Goal: Task Accomplishment & Management: Use online tool/utility

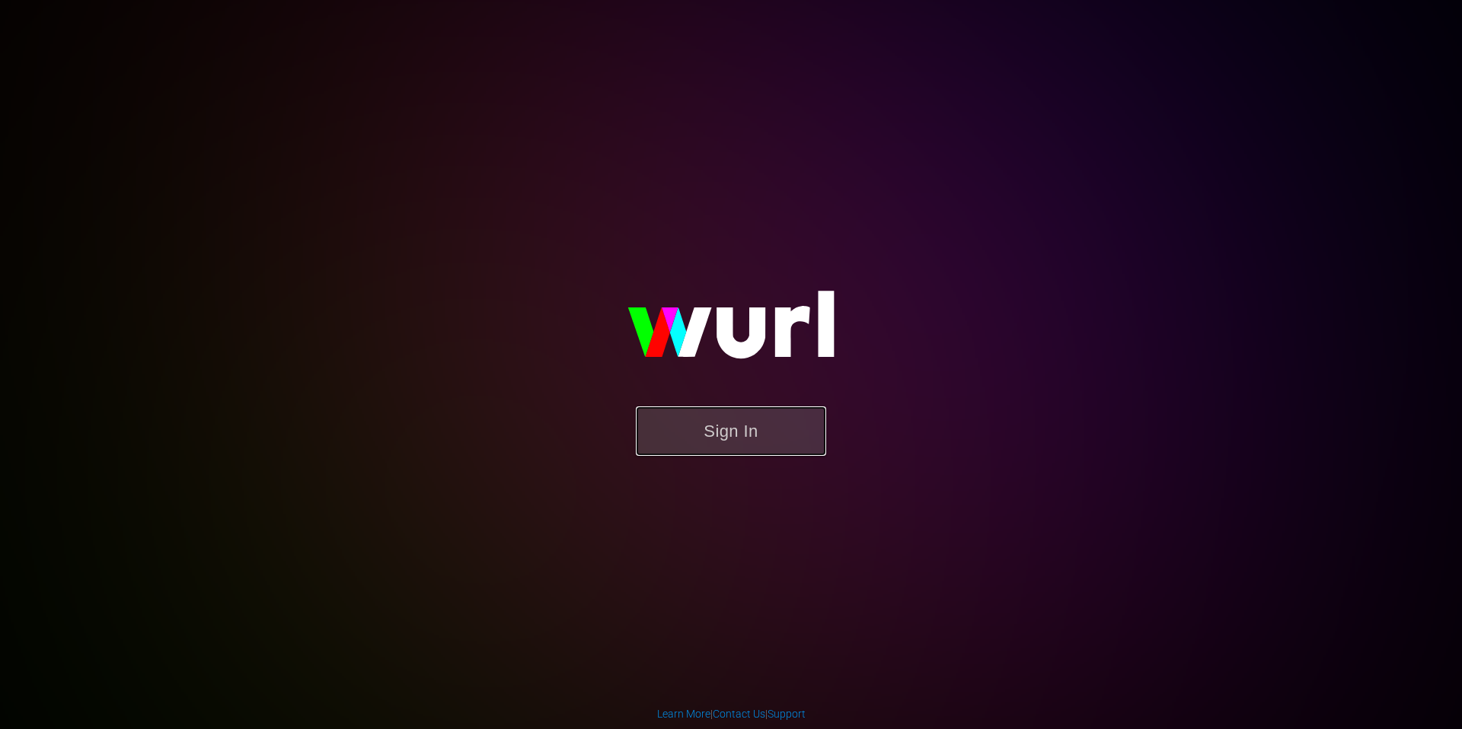
click at [731, 442] on button "Sign In" at bounding box center [731, 431] width 190 height 49
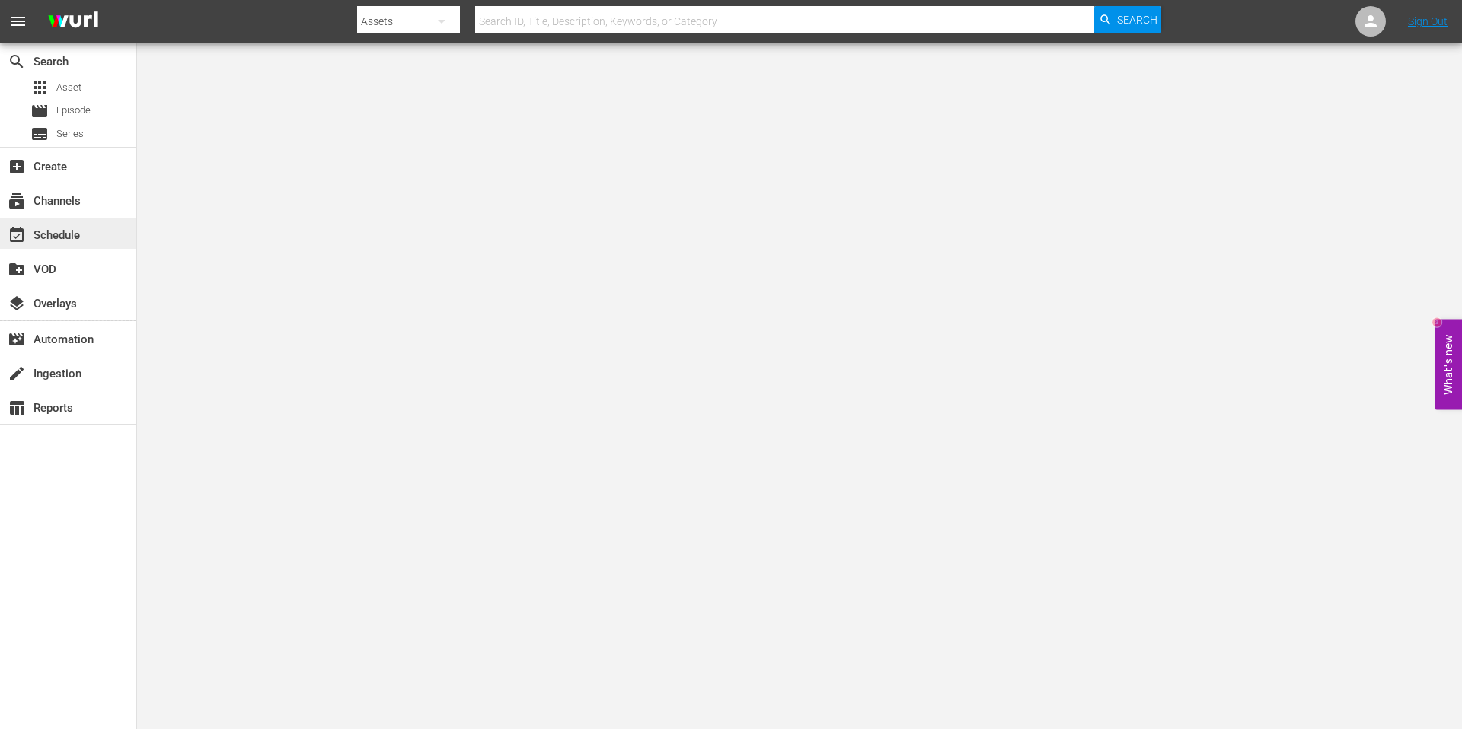
click at [58, 232] on div "event_available Schedule" at bounding box center [42, 233] width 85 height 14
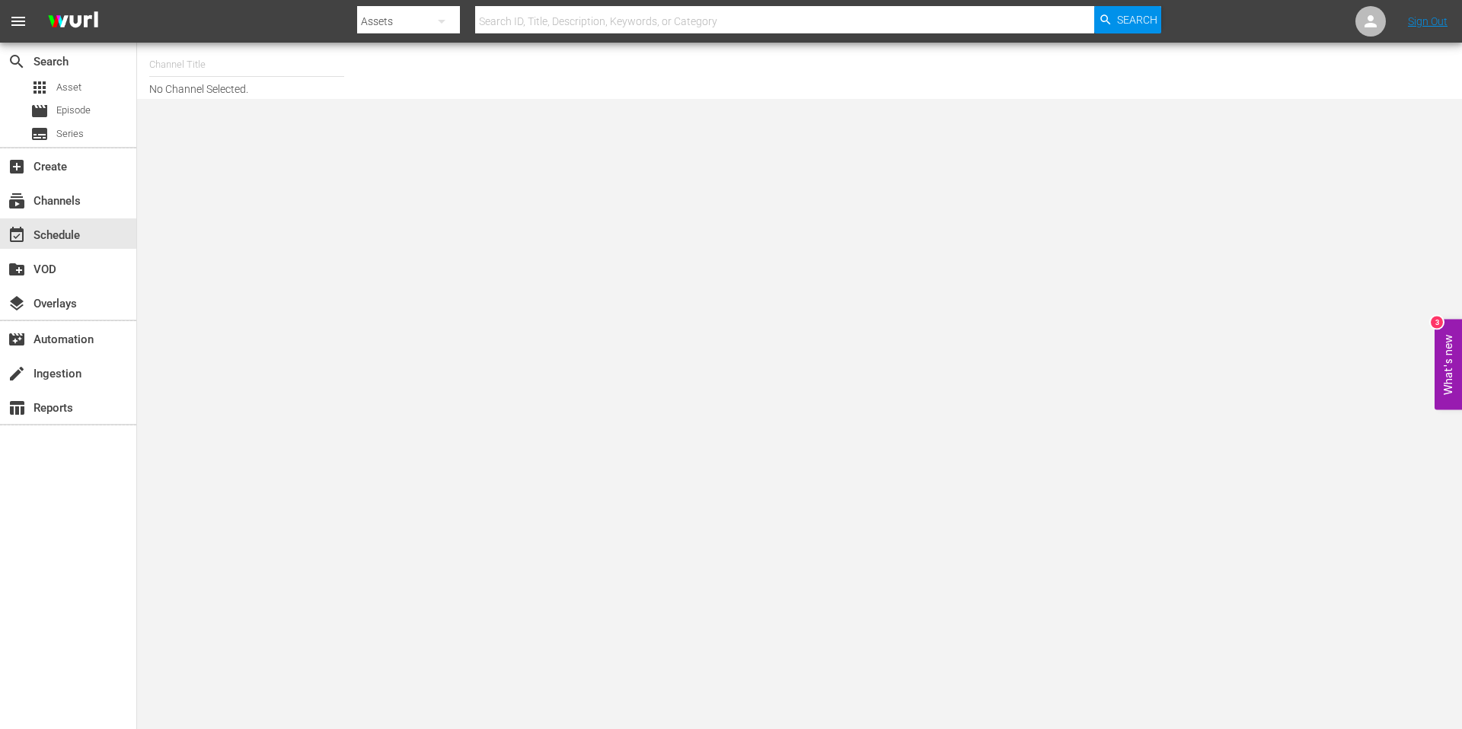
click at [235, 69] on input "text" at bounding box center [246, 64] width 195 height 37
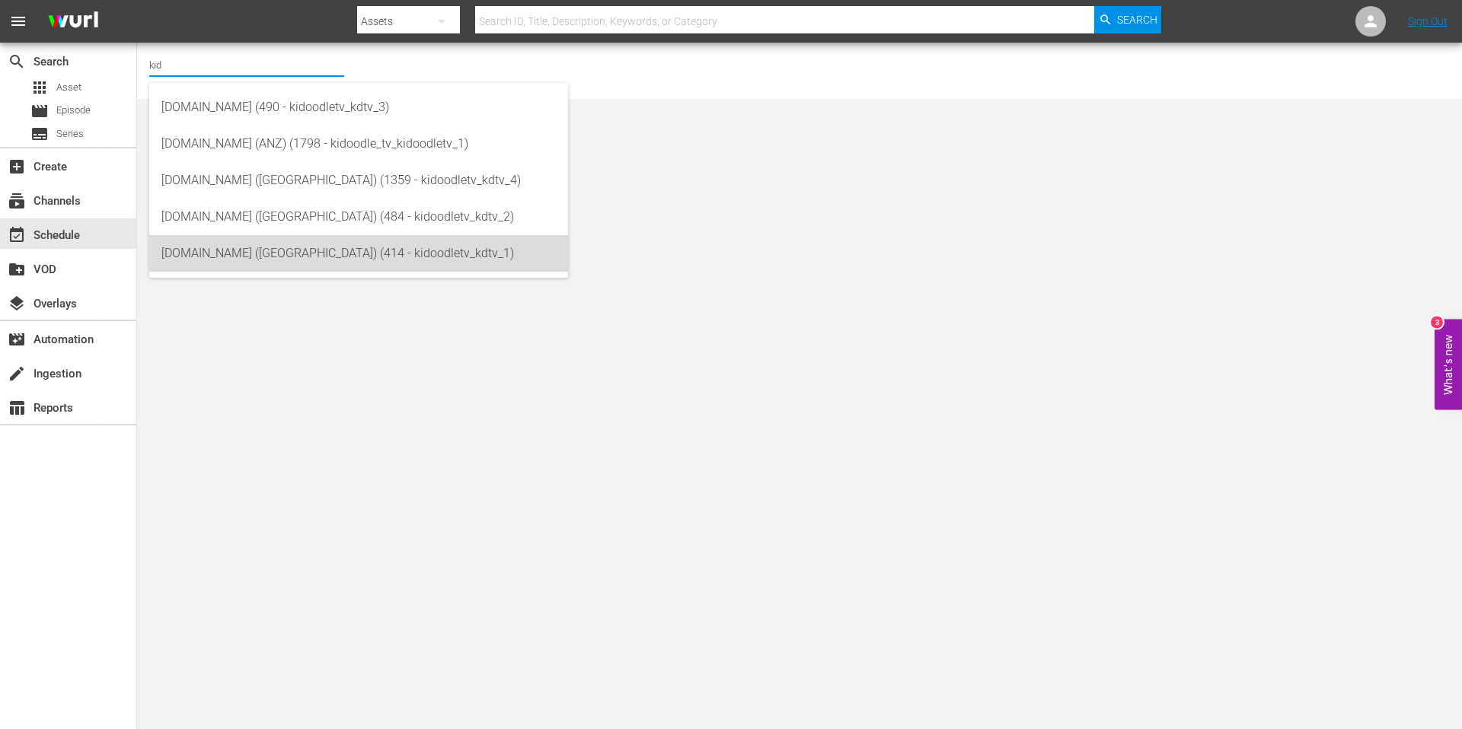
click at [277, 252] on div "Kidoodle.TV (US) (414 - kidoodletv_kdtv_1)" at bounding box center [358, 253] width 394 height 37
type input "Kidoodle.TV (US) (414 - kidoodletv_kdtv_1)"
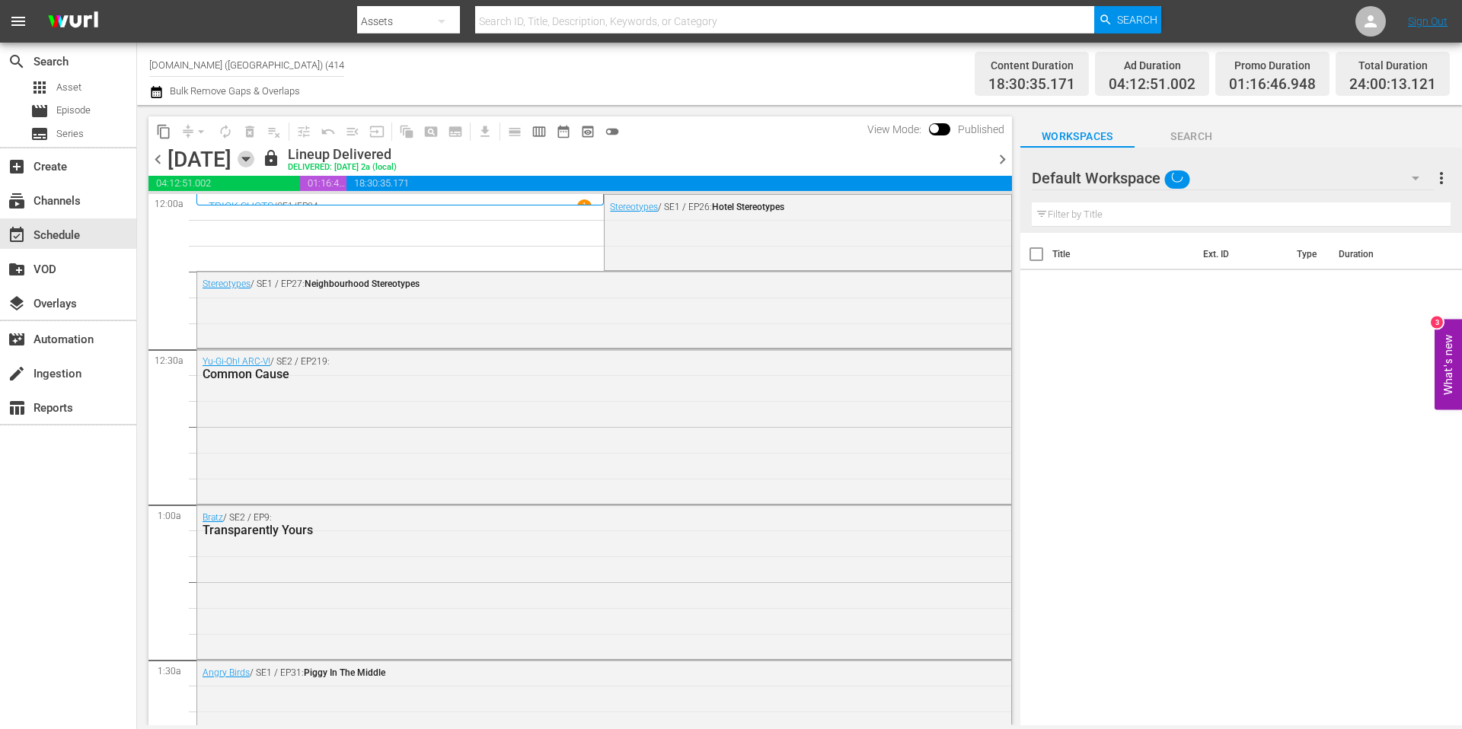
click at [249, 159] on icon "button" at bounding box center [245, 160] width 7 height 4
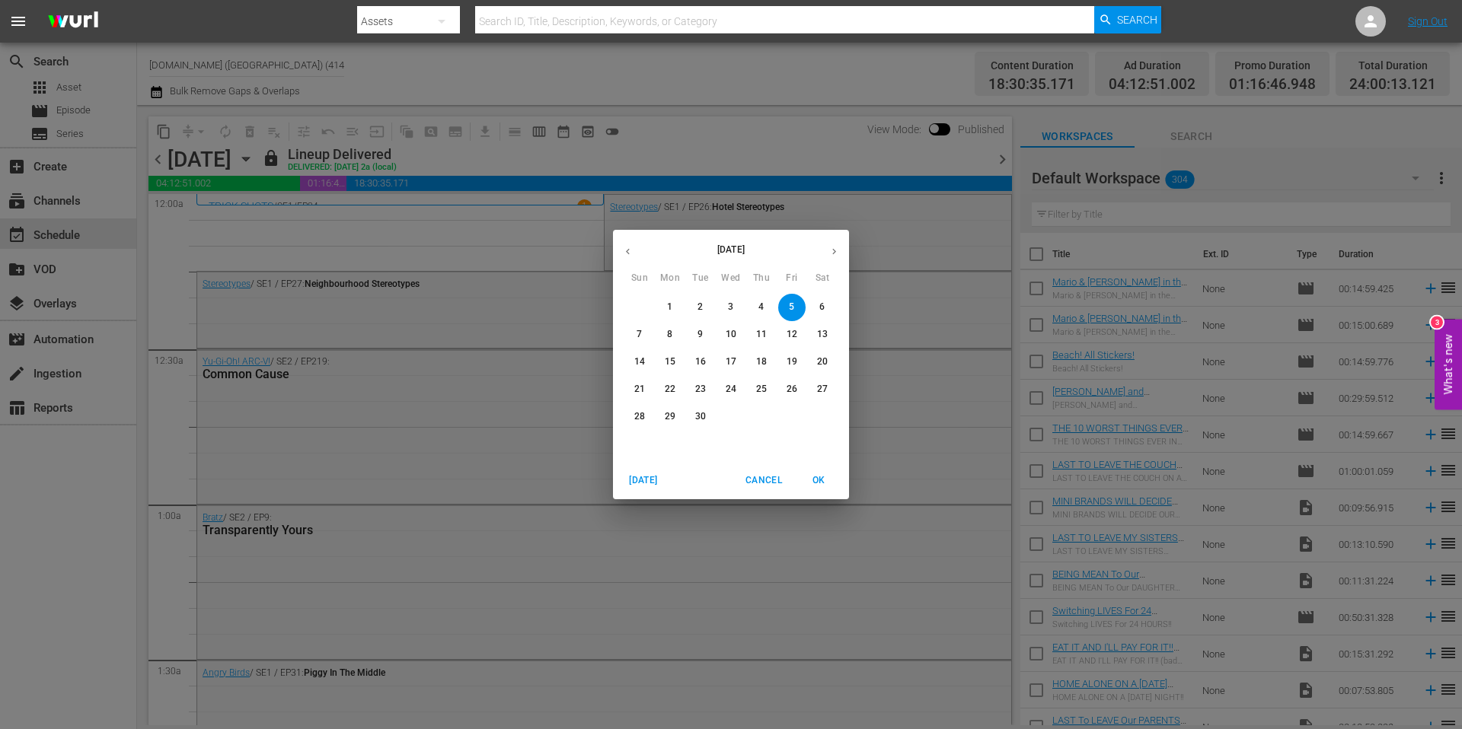
click at [790, 362] on p "19" at bounding box center [792, 362] width 11 height 13
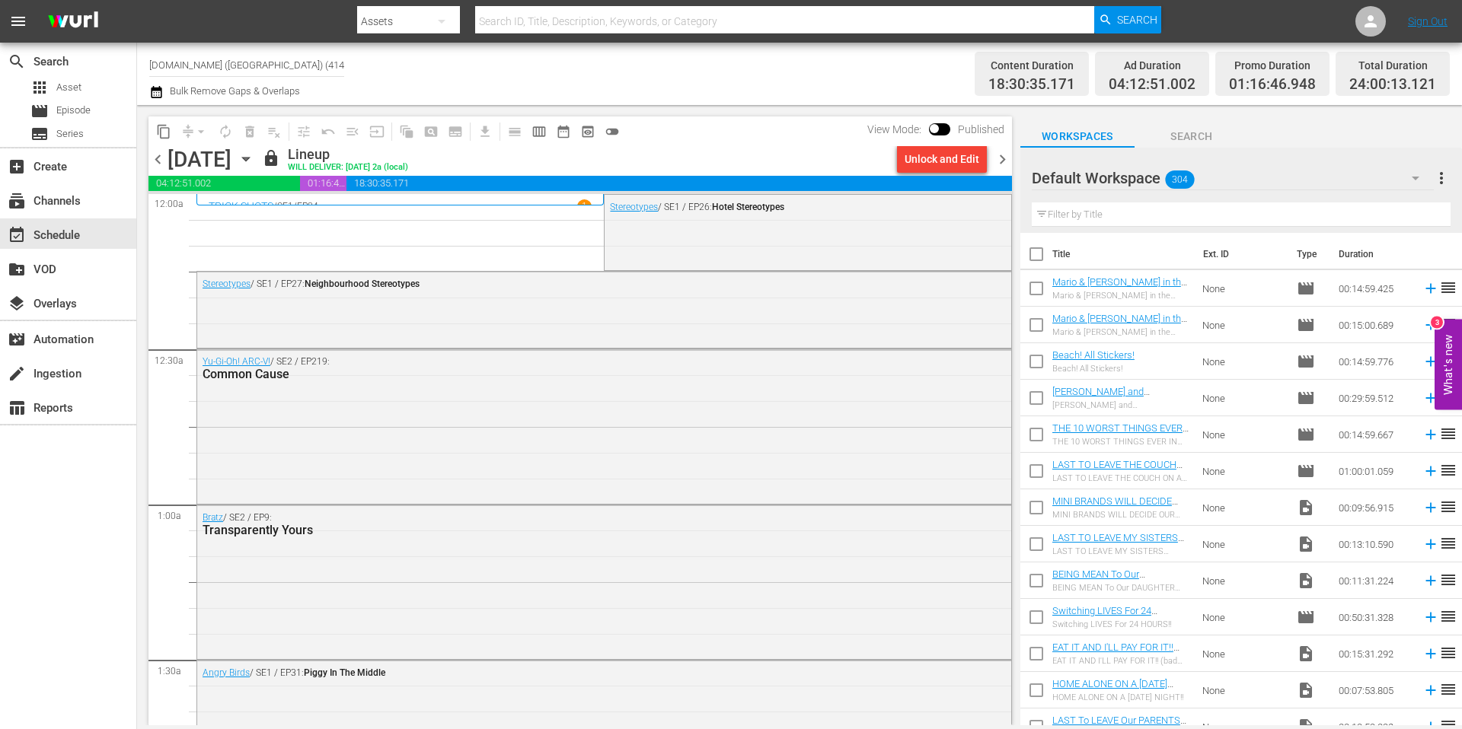
click at [254, 157] on icon "button" at bounding box center [246, 159] width 17 height 17
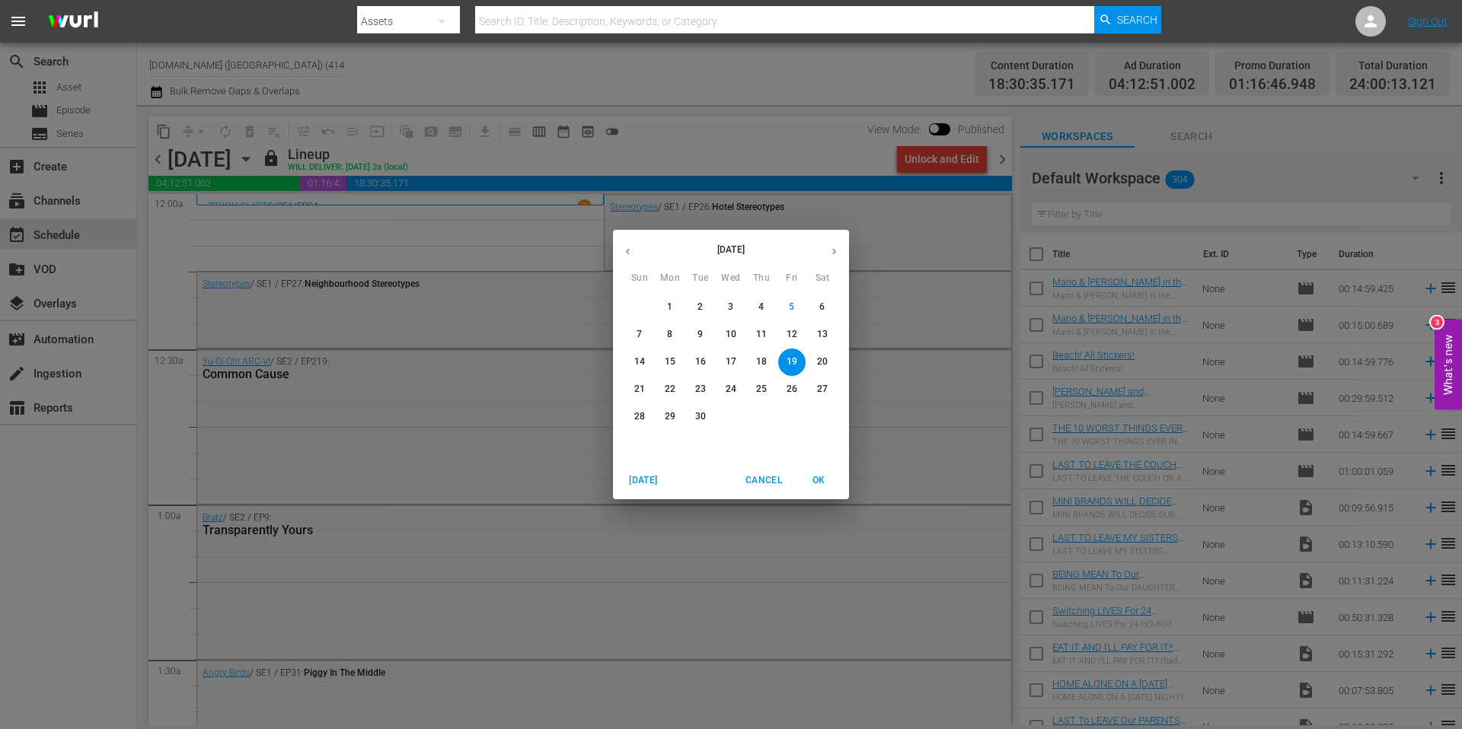
click at [640, 414] on p "28" at bounding box center [639, 416] width 11 height 13
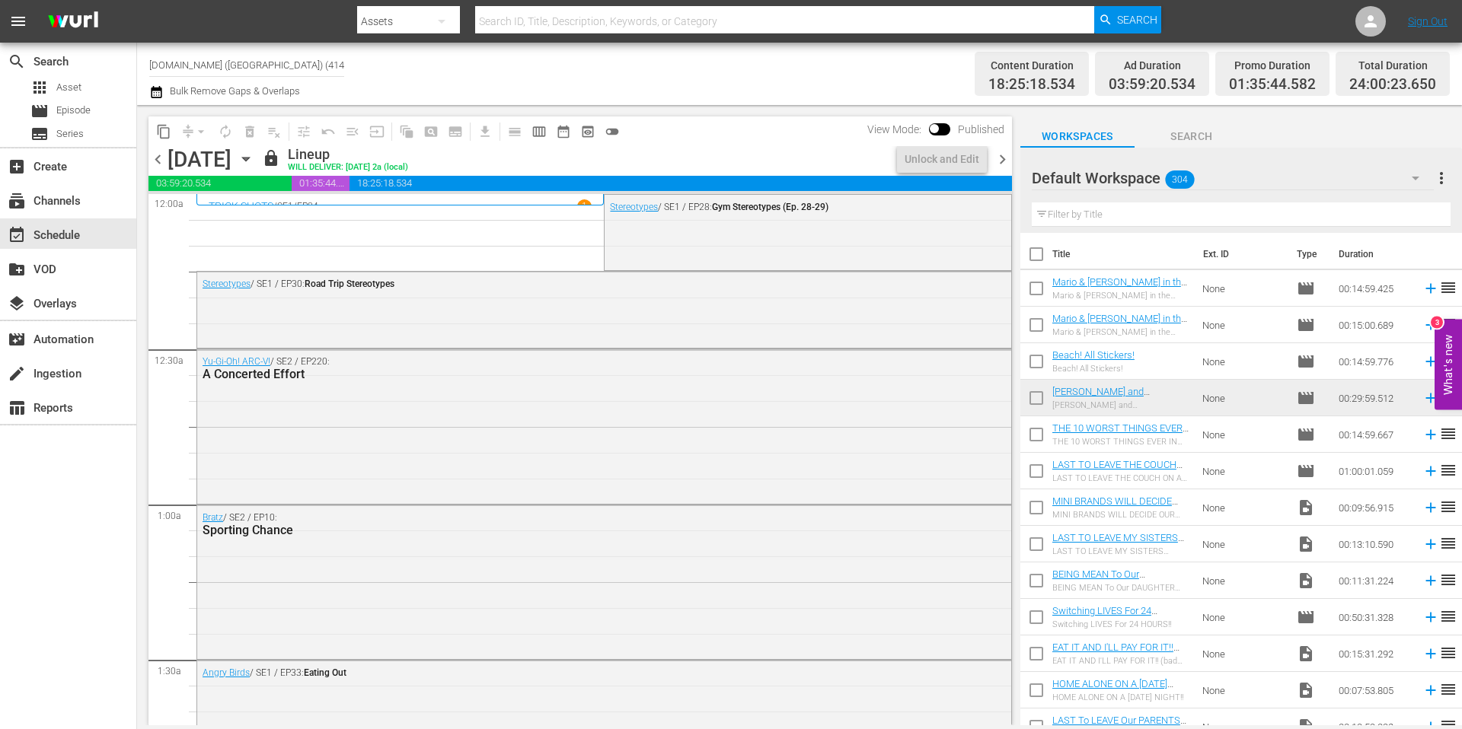
click at [261, 68] on input "Kidoodle.TV (US) (414)" at bounding box center [246, 64] width 195 height 37
click at [264, 69] on input "Kidoodle.TV (US) (414)" at bounding box center [246, 64] width 195 height 37
drag, startPoint x: 212, startPoint y: 63, endPoint x: 146, endPoint y: 59, distance: 66.4
click at [146, 59] on div "Channel Title Kidoodle.TV (US) (414) Bulk Remove Gaps & Overlaps Content Durati…" at bounding box center [799, 74] width 1325 height 62
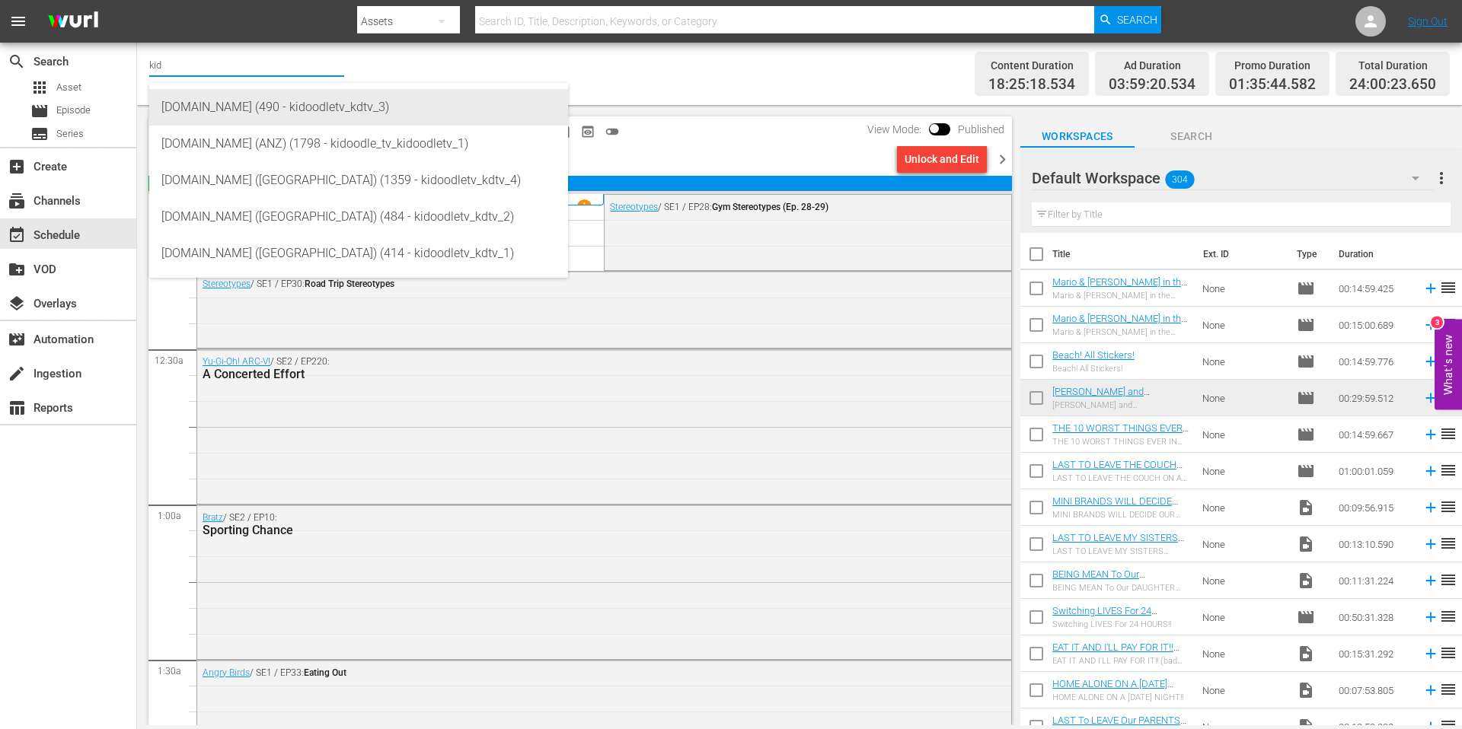
click at [288, 105] on div "Kidoodle.TV (490 - kidoodletv_kdtv_3)" at bounding box center [358, 107] width 394 height 37
type input "Kidoodle.TV (490 - kidoodletv_kdtv_3)"
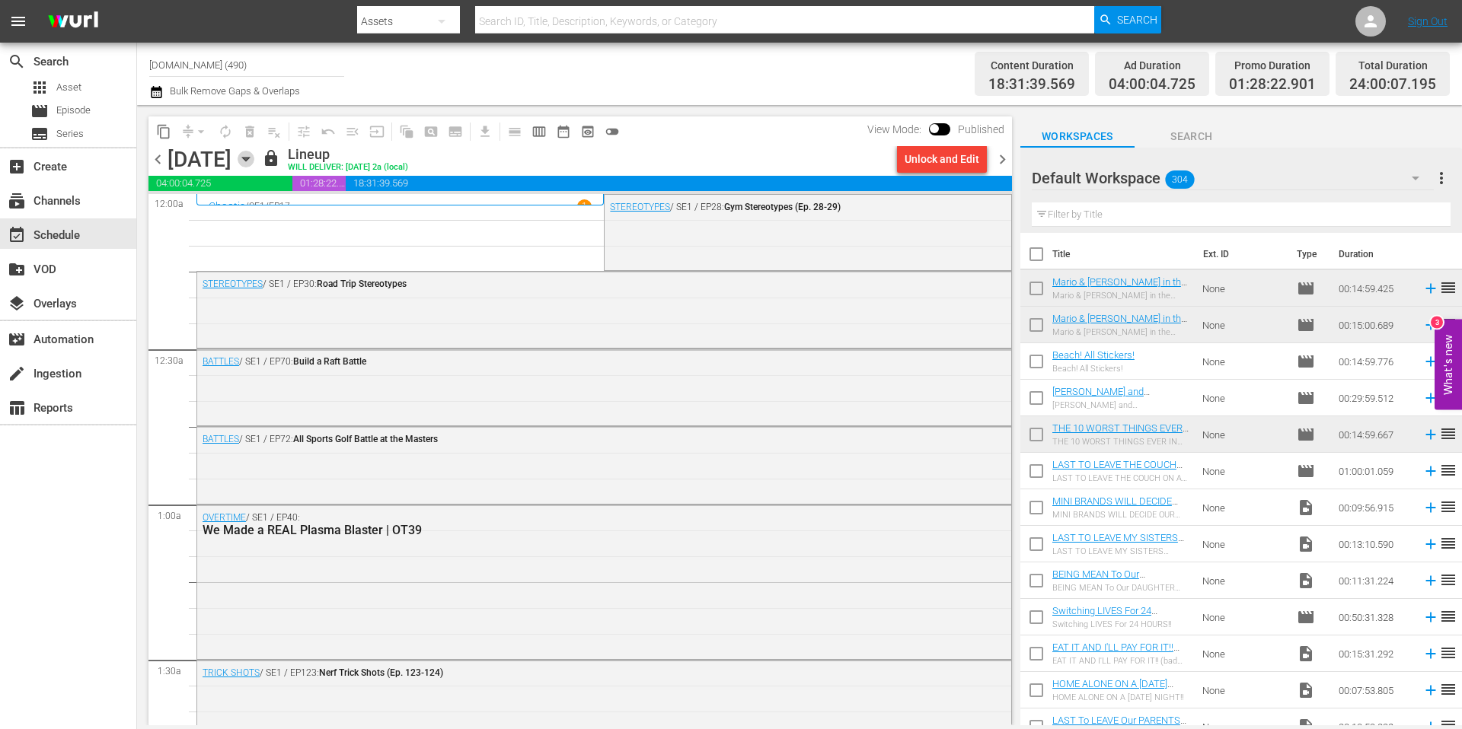
click at [249, 158] on icon "button" at bounding box center [245, 160] width 7 height 4
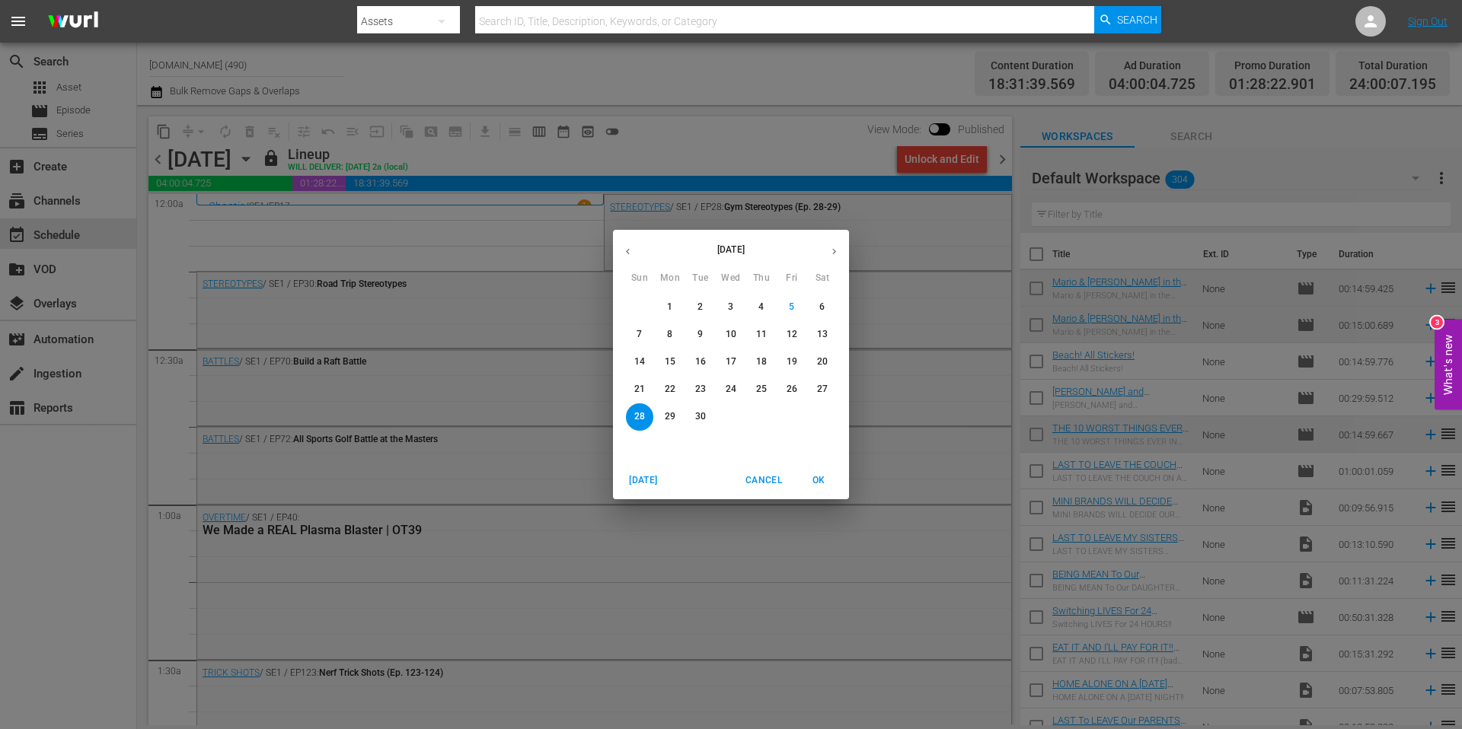
click at [764, 335] on p "11" at bounding box center [761, 334] width 11 height 13
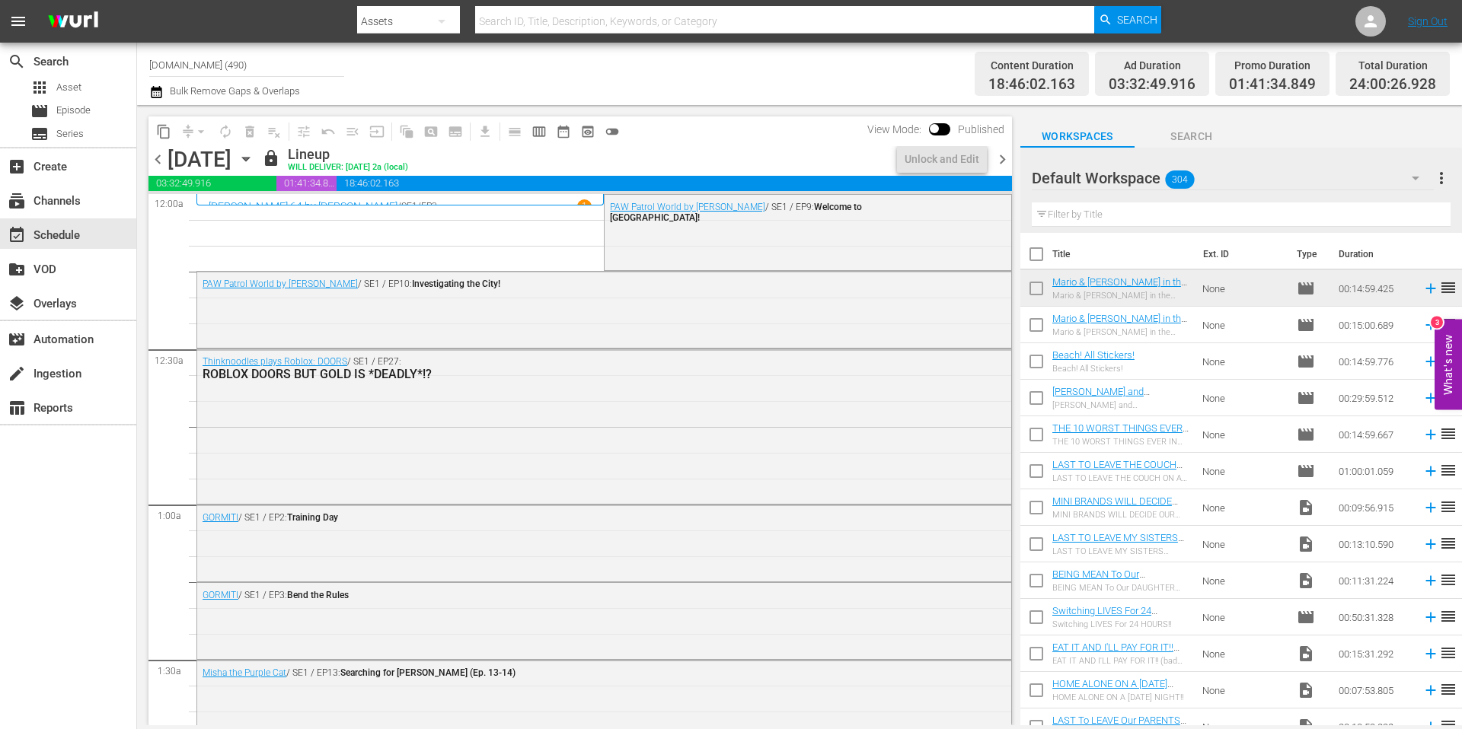
click at [254, 160] on icon "button" at bounding box center [246, 159] width 17 height 17
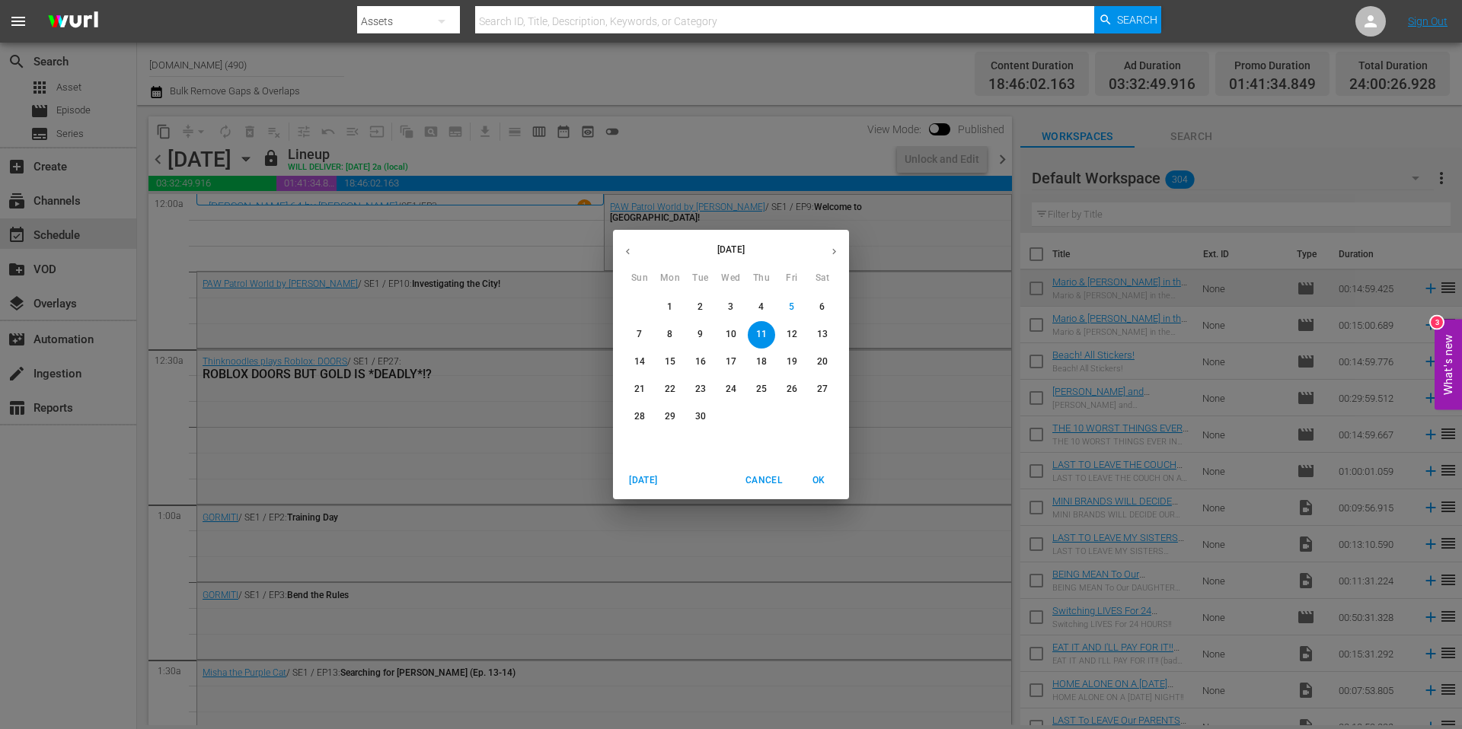
click at [731, 356] on p "17" at bounding box center [731, 362] width 11 height 13
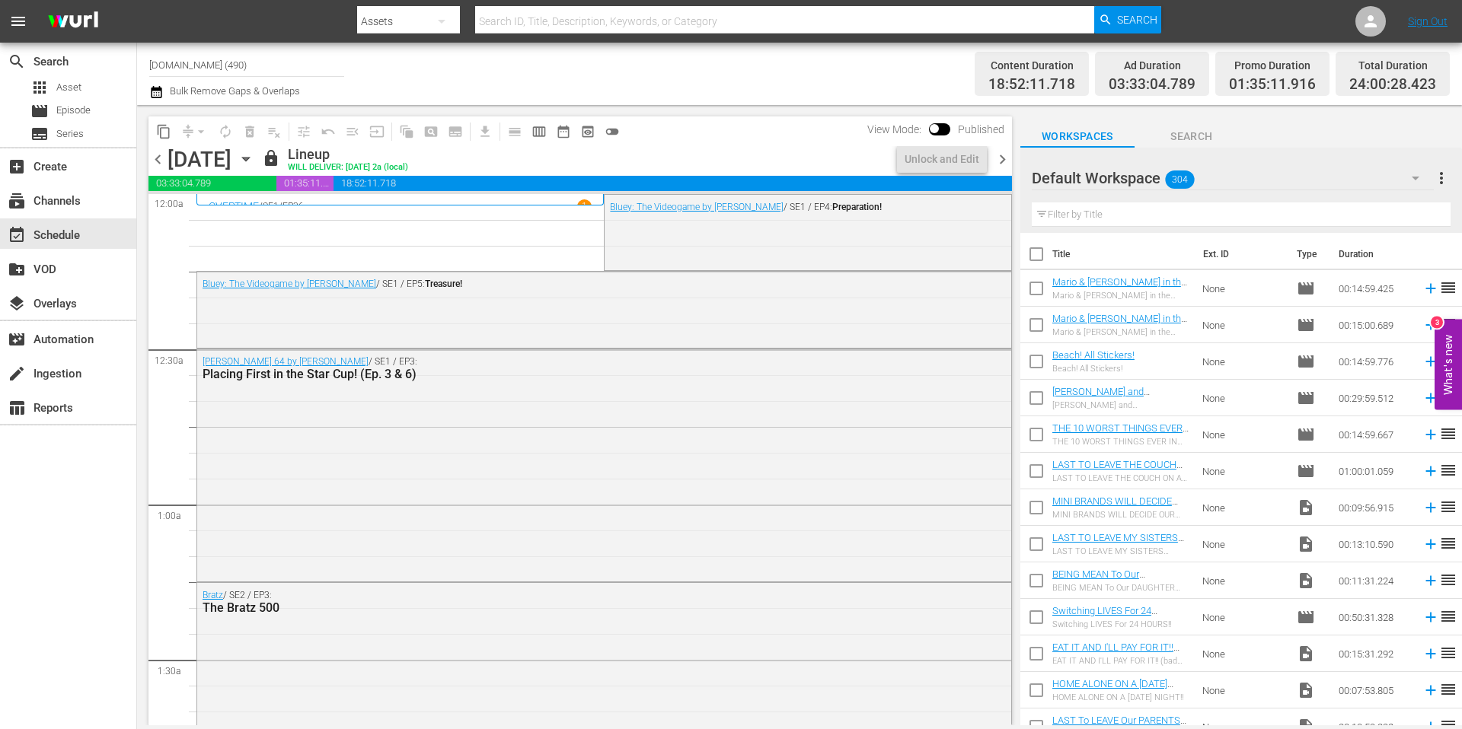
click at [254, 161] on icon "button" at bounding box center [246, 159] width 17 height 17
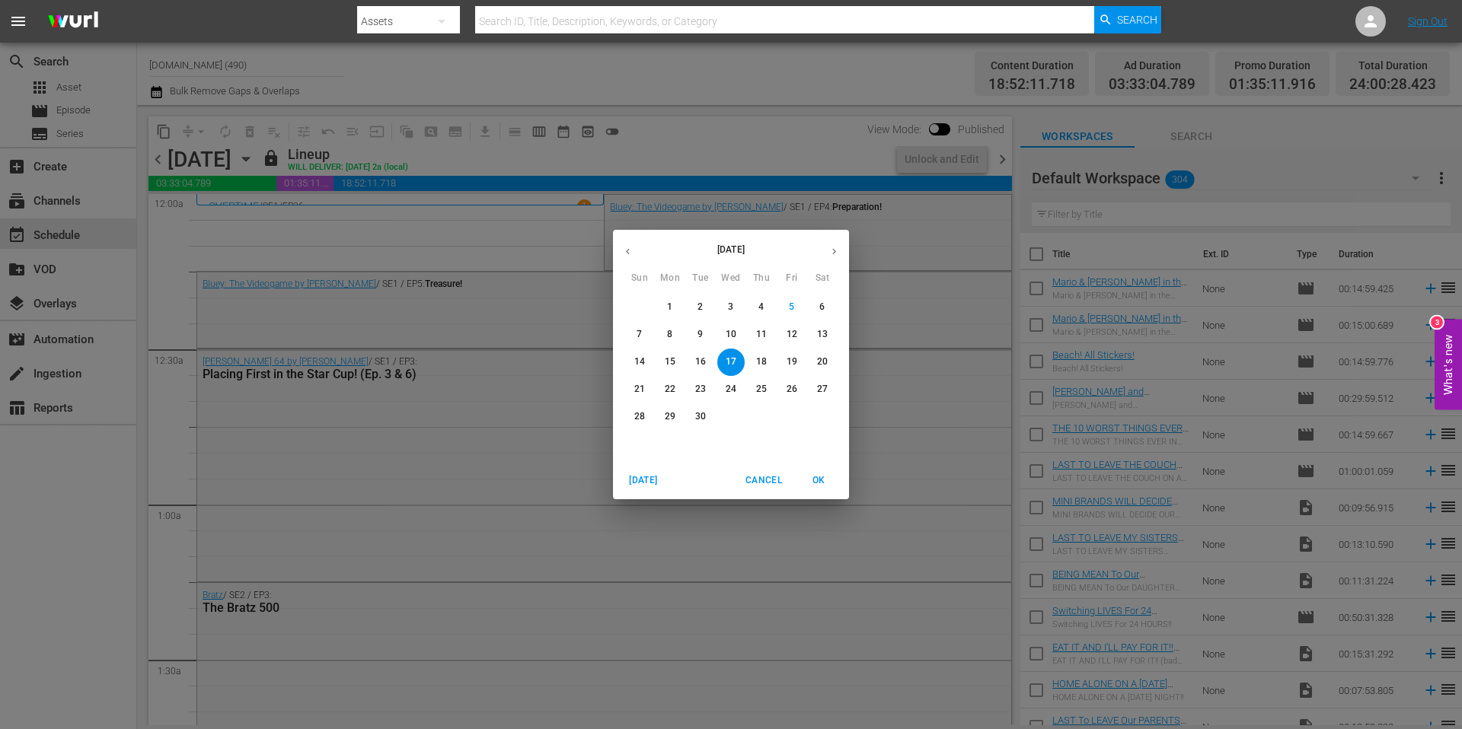
click at [642, 414] on p "28" at bounding box center [639, 416] width 11 height 13
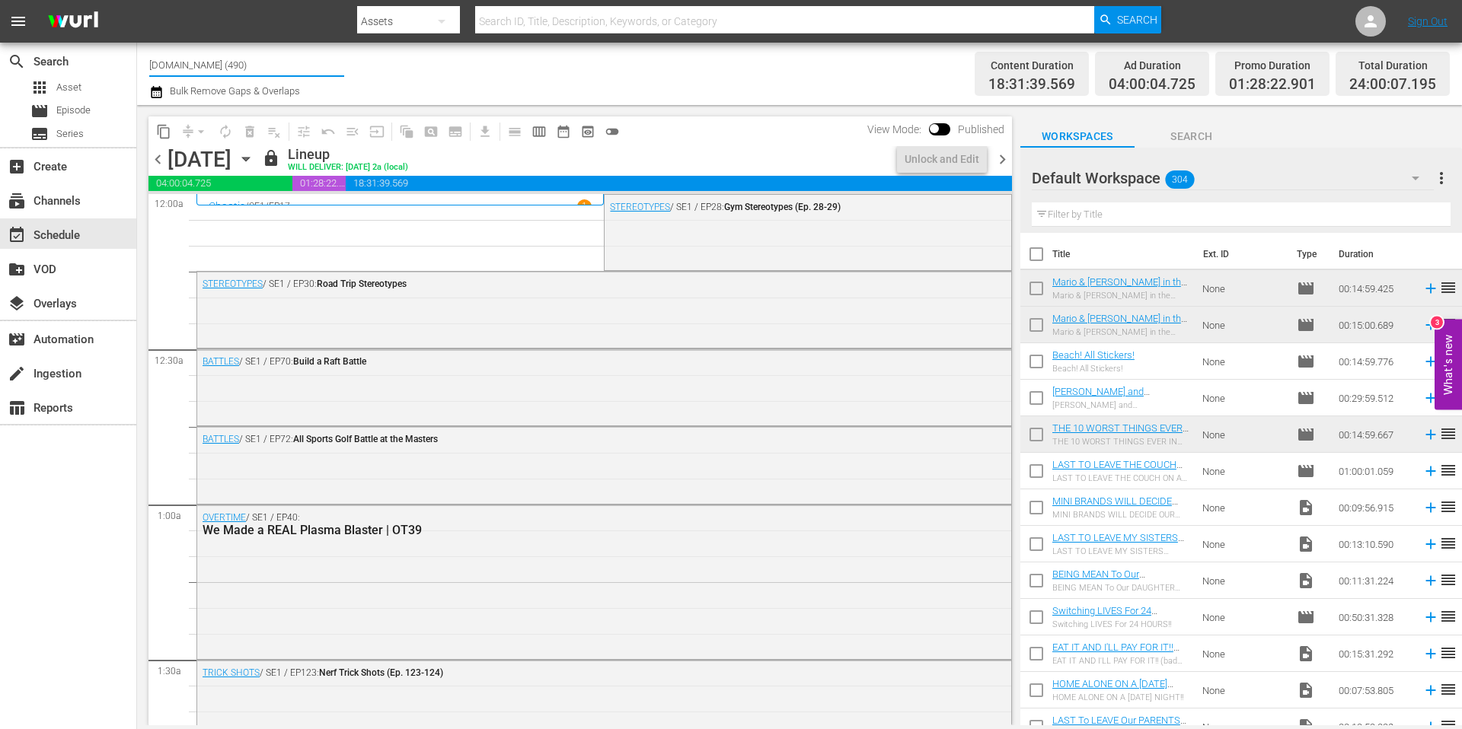
click at [257, 64] on input "Kidoodle.TV (490)" at bounding box center [246, 64] width 195 height 37
drag, startPoint x: 258, startPoint y: 68, endPoint x: 136, endPoint y: 66, distance: 122.6
click at [137, 0] on div "search Search apps Asset movie Episode subtitles Series add_box Create subscrip…" at bounding box center [799, 0] width 1325 height 0
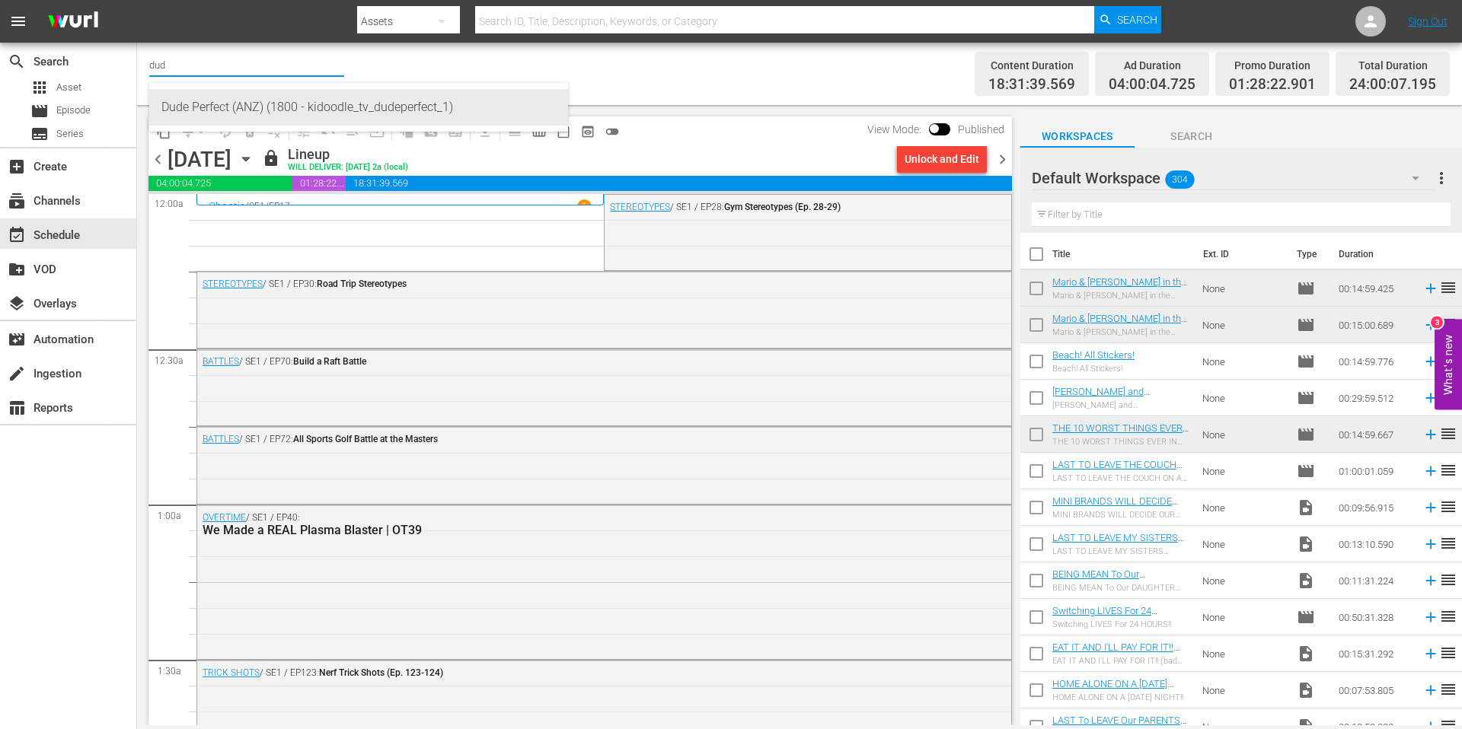
click at [386, 112] on div "Dude Perfect (ANZ) (1800 - kidoodle_tv_dudeperfect_1)" at bounding box center [358, 107] width 394 height 37
type input "Dude Perfect (ANZ) (1800 - kidoodle_tv_dudeperfect_1)"
